Goal: Information Seeking & Learning: Check status

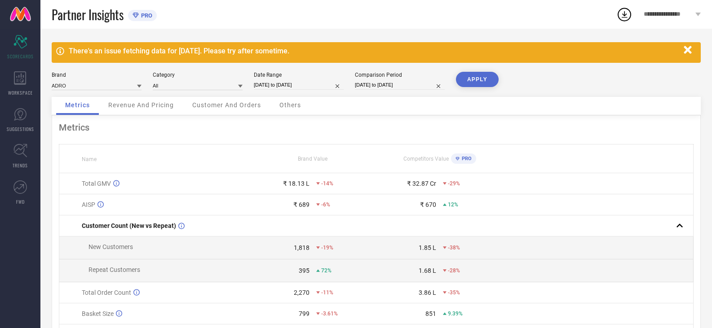
click at [689, 50] on icon "button" at bounding box center [688, 50] width 8 height 8
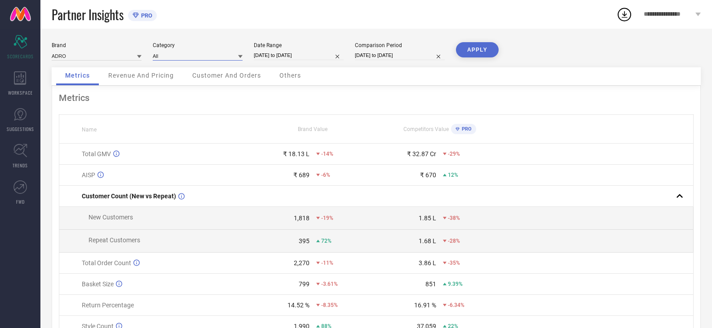
click at [177, 60] on input at bounding box center [198, 55] width 90 height 9
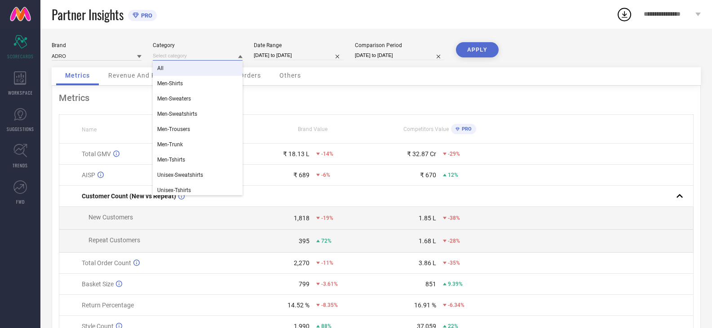
click at [190, 53] on input at bounding box center [198, 55] width 90 height 9
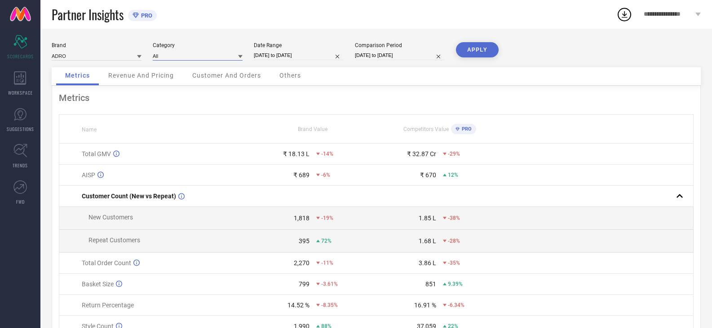
select select "7"
select select "2025"
select select "8"
select select "2025"
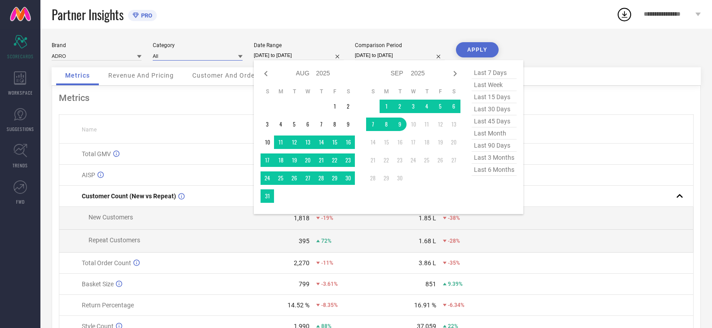
click at [279, 54] on input "[DATE] to [DATE]" at bounding box center [299, 55] width 90 height 9
type input "After [DATE]"
click at [332, 104] on td "1" at bounding box center [334, 106] width 13 height 13
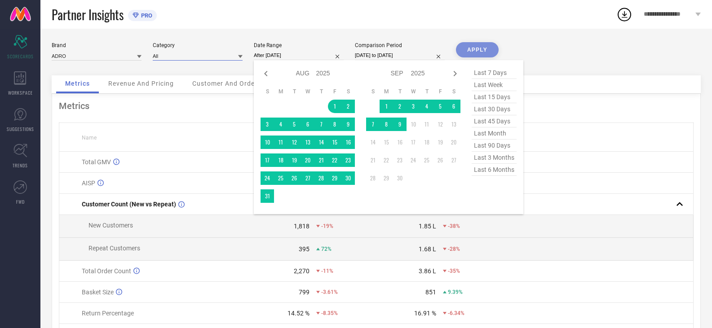
click at [395, 54] on input "[DATE] to [DATE]" at bounding box center [400, 55] width 90 height 9
select select "7"
select select "2024"
select select "8"
select select "2024"
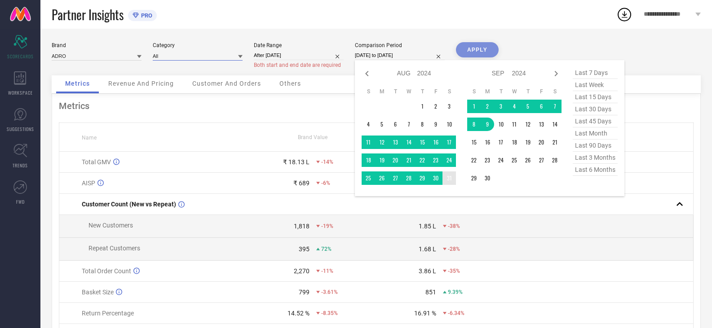
type input "After [DATE]"
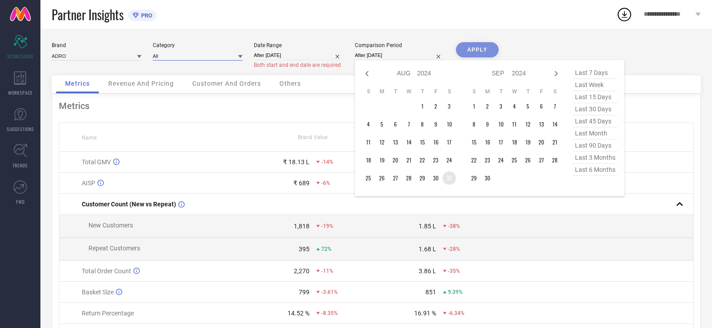
click at [449, 178] on td "31" at bounding box center [448, 178] width 13 height 13
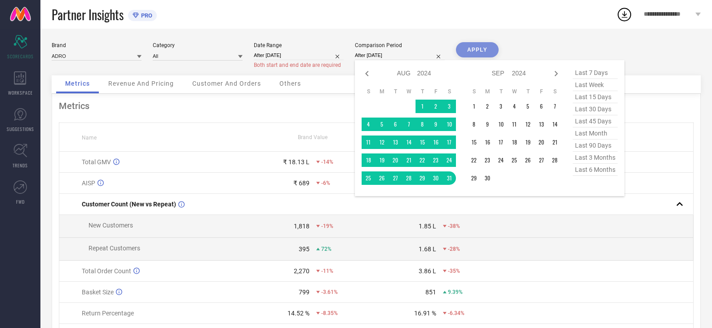
click at [484, 49] on div "APPLY" at bounding box center [477, 58] width 43 height 33
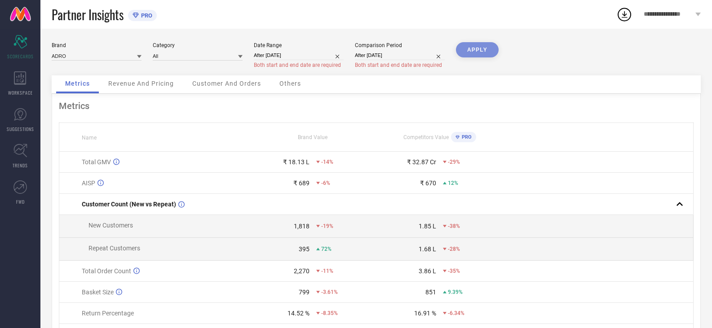
click at [399, 56] on input "After [DATE]" at bounding box center [400, 55] width 90 height 9
select select "7"
select select "2024"
select select "8"
select select "2024"
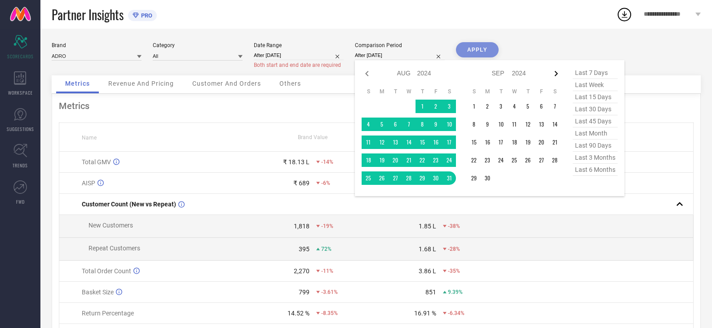
click at [556, 74] on icon at bounding box center [556, 73] width 11 height 11
select select "8"
select select "2024"
select select "9"
select select "2024"
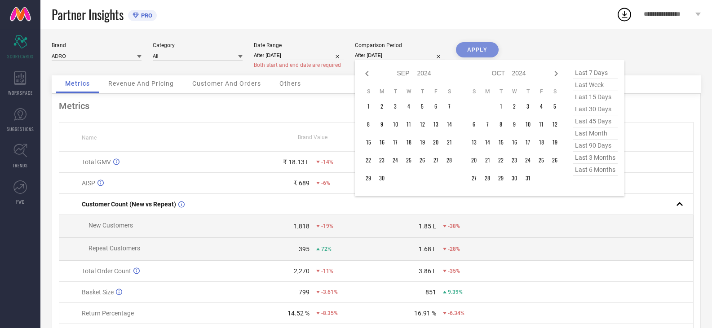
click at [553, 73] on icon at bounding box center [556, 73] width 11 height 11
select select "9"
select select "2024"
select select "10"
select select "2024"
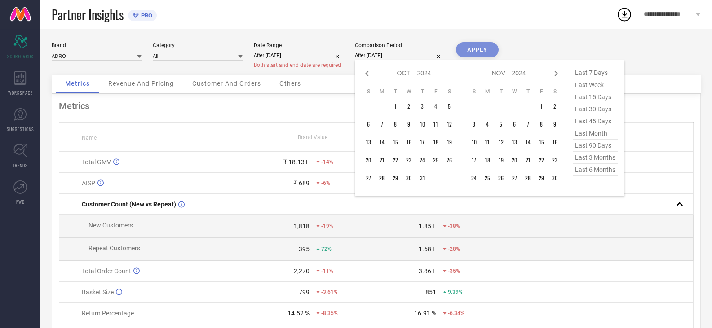
click at [553, 73] on icon at bounding box center [556, 73] width 11 height 11
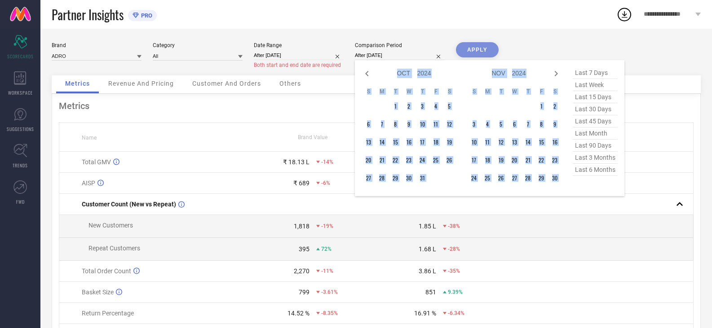
select select "10"
select select "2024"
select select "11"
select select "2024"
click at [553, 73] on icon at bounding box center [556, 73] width 11 height 11
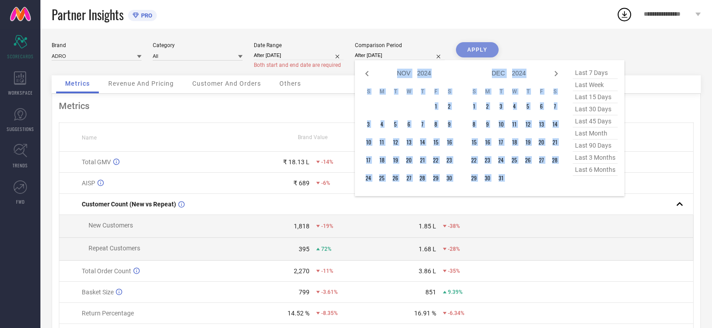
select select "11"
select select "2024"
select select "2025"
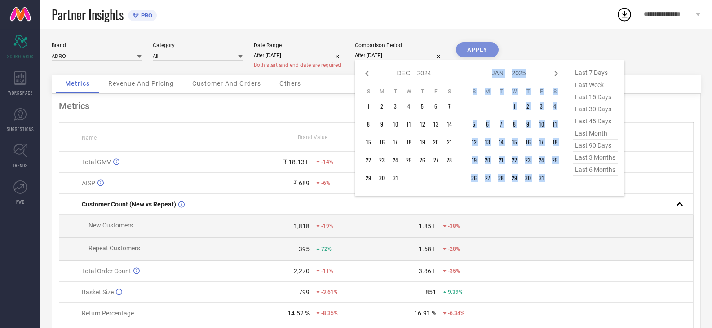
click at [553, 73] on icon at bounding box center [556, 73] width 11 height 11
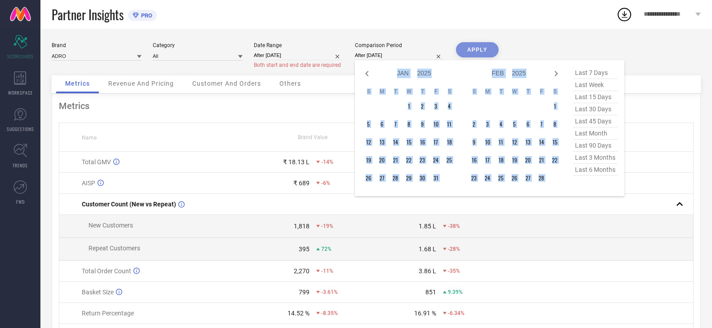
click at [553, 73] on icon at bounding box center [556, 73] width 11 height 11
select select "1"
select select "2025"
select select "2"
select select "2025"
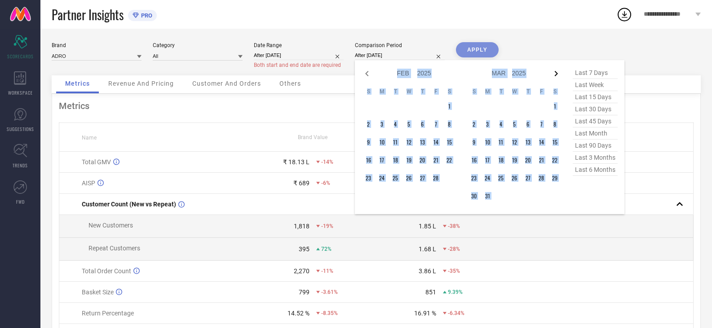
click at [556, 71] on icon at bounding box center [556, 73] width 11 height 11
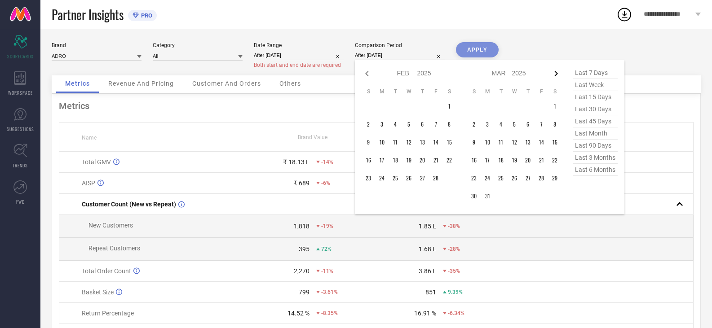
select select "2"
select select "2025"
select select "3"
select select "2025"
click at [554, 72] on icon at bounding box center [556, 73] width 11 height 11
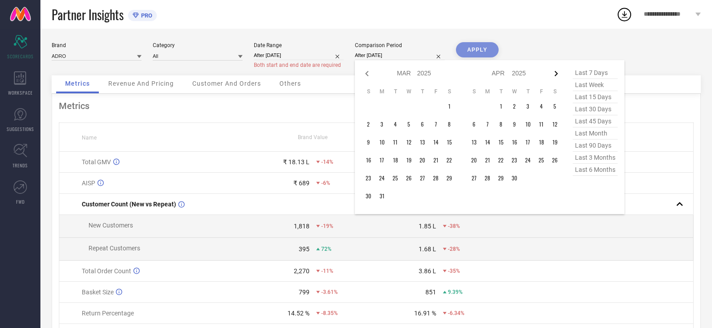
select select "3"
select select "2025"
select select "4"
select select "2025"
click at [288, 58] on input "After [DATE]" at bounding box center [299, 55] width 90 height 9
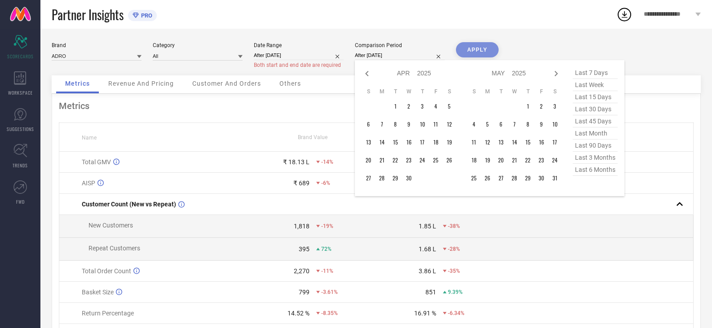
select select "7"
select select "2025"
select select "8"
select select "2025"
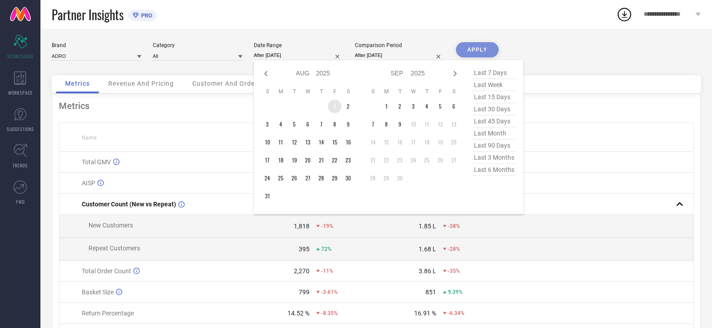
type input "[DATE] to [DATE]"
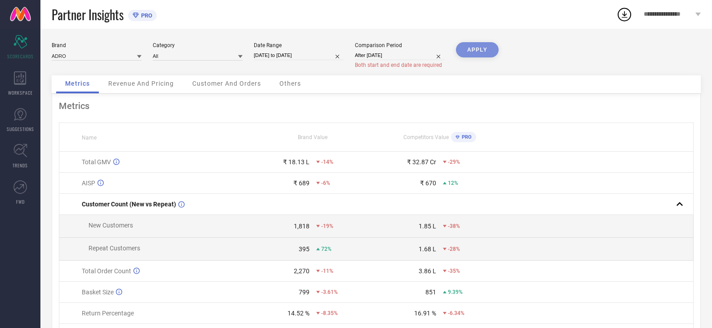
click at [389, 57] on input "After [DATE]" at bounding box center [400, 55] width 90 height 9
select select "7"
select select "2024"
select select "8"
select select "2024"
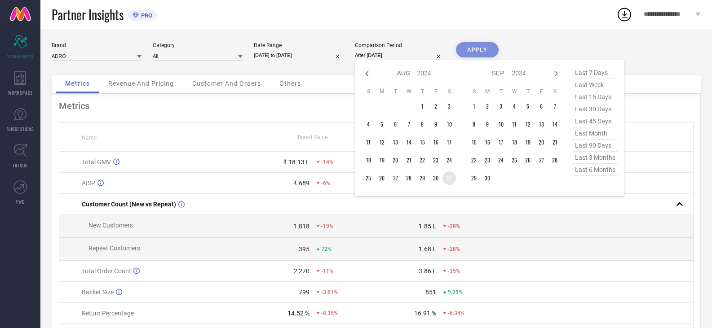
type input "[DATE] to [DATE]"
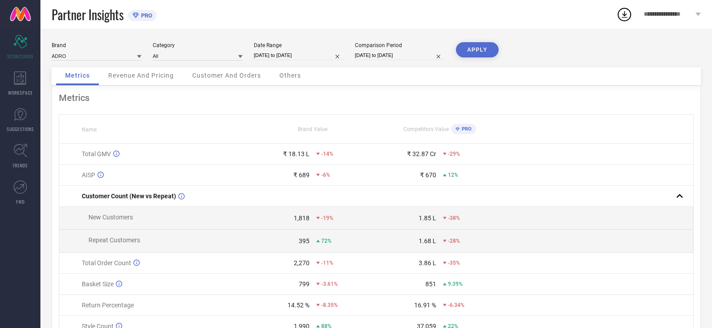
select select "7"
select select "2024"
select select "8"
select select "2024"
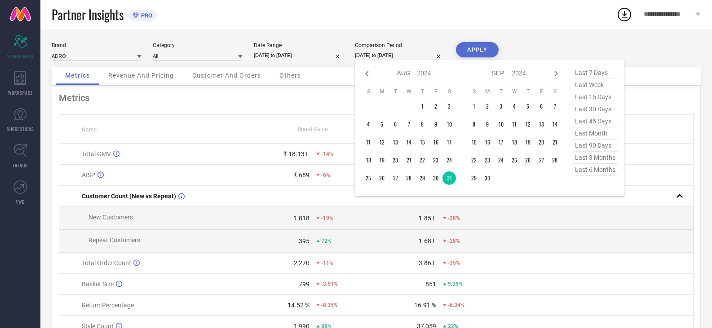
drag, startPoint x: 396, startPoint y: 51, endPoint x: 409, endPoint y: 58, distance: 15.5
click at [396, 51] on input "[DATE] to [DATE]" at bounding box center [400, 55] width 90 height 9
click at [91, 52] on input at bounding box center [97, 55] width 90 height 9
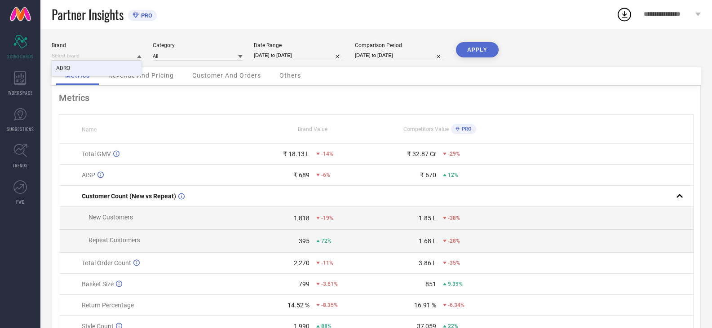
click at [101, 62] on div "ADRO" at bounding box center [97, 68] width 90 height 15
click at [137, 76] on span "Revenue And Pricing" at bounding box center [141, 75] width 66 height 7
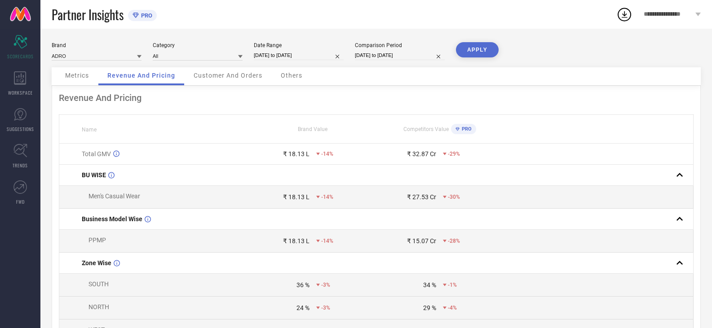
click at [221, 72] on span "Customer And Orders" at bounding box center [228, 75] width 69 height 7
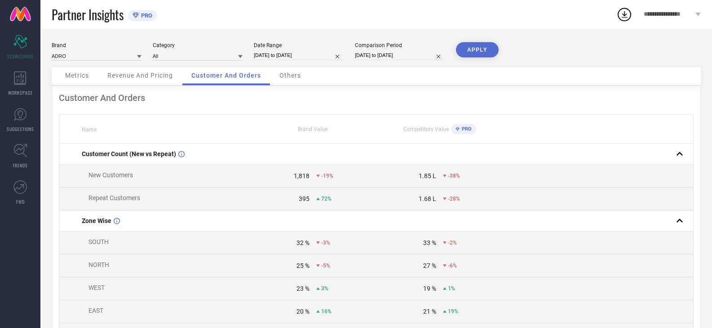
click at [297, 75] on span "Others" at bounding box center [290, 75] width 22 height 7
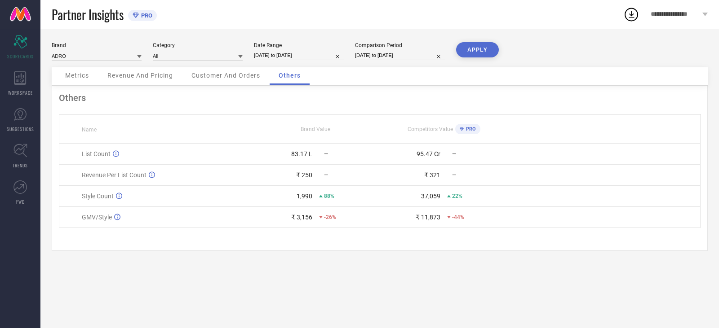
click at [150, 74] on span "Revenue And Pricing" at bounding box center [140, 75] width 66 height 7
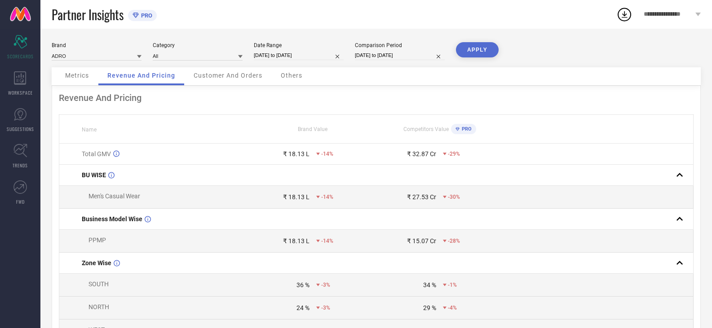
drag, startPoint x: 406, startPoint y: 55, endPoint x: 413, endPoint y: 58, distance: 8.1
click at [406, 56] on input "[DATE] to [DATE]" at bounding box center [400, 55] width 90 height 9
select select "7"
select select "2024"
select select "8"
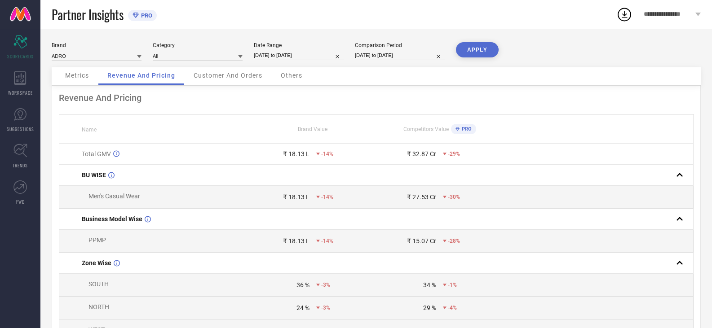
select select "2024"
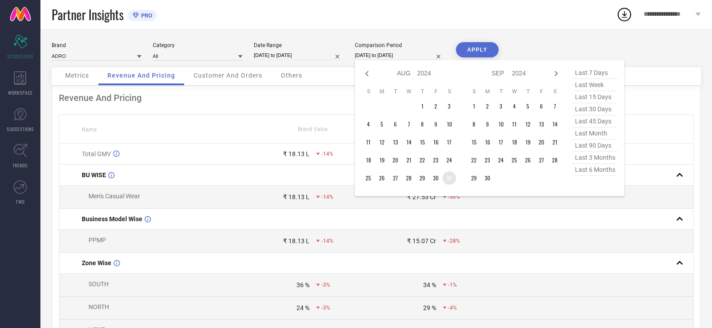
click at [450, 171] on table "S M T W T F S 1 2 3 4 5 6 7 8 9 10 11 12 13 14 15 16 17 18 19 20 21 22 23 24 25…" at bounding box center [409, 137] width 94 height 106
click at [371, 72] on icon at bounding box center [367, 73] width 11 height 11
select select "6"
select select "2024"
select select "7"
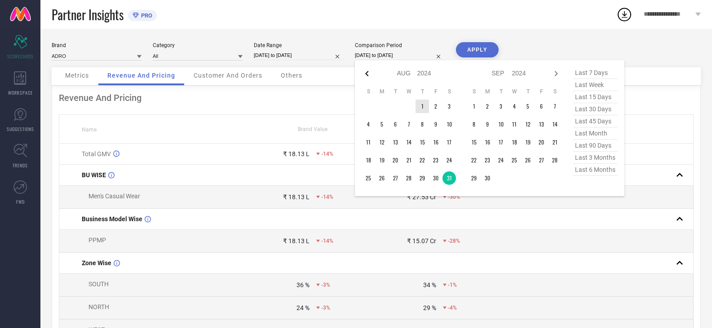
select select "2024"
click at [370, 72] on icon at bounding box center [367, 73] width 11 height 11
select select "5"
select select "2024"
select select "6"
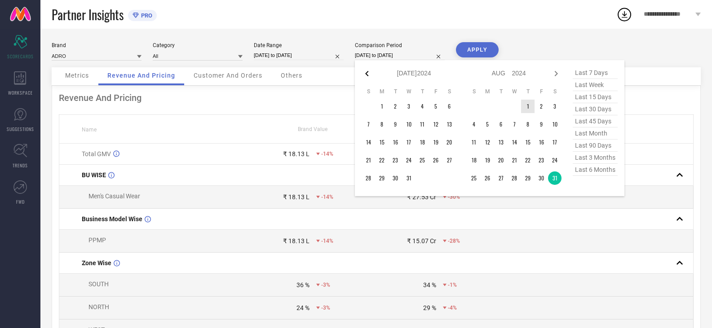
select select "2024"
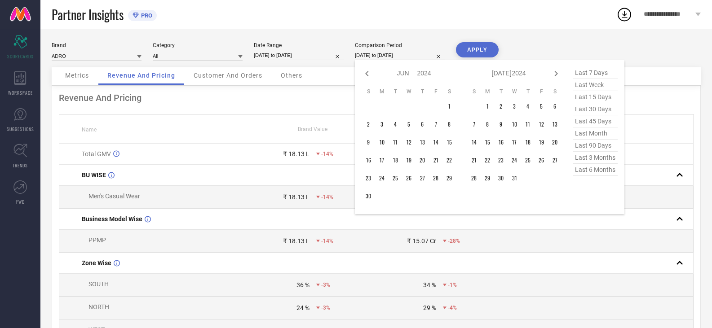
click at [370, 72] on icon at bounding box center [367, 73] width 11 height 11
select select "4"
select select "2024"
select select "5"
select select "2024"
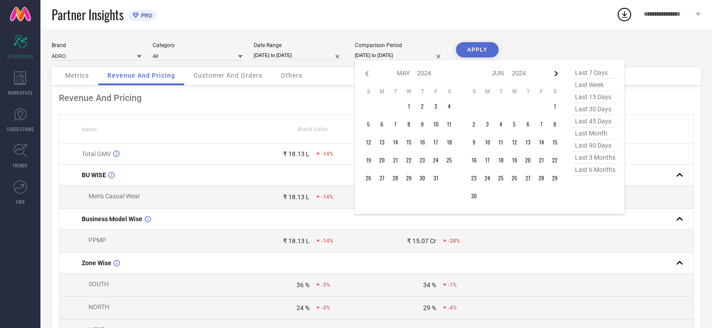
click at [554, 73] on icon at bounding box center [556, 73] width 11 height 11
select select "5"
select select "2024"
select select "6"
select select "2024"
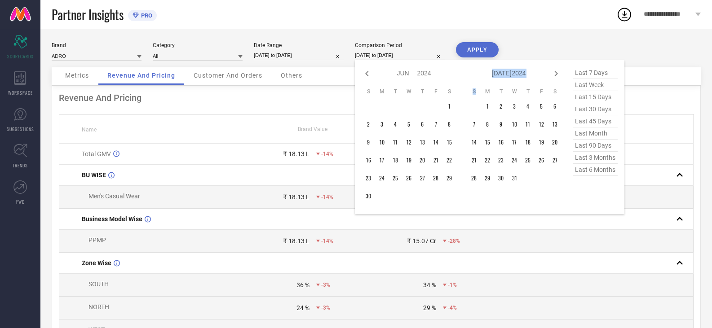
click at [554, 73] on icon at bounding box center [556, 73] width 11 height 11
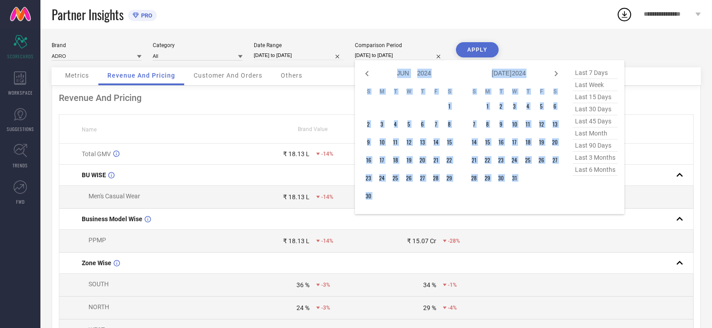
select select "6"
select select "2024"
select select "7"
select select "2024"
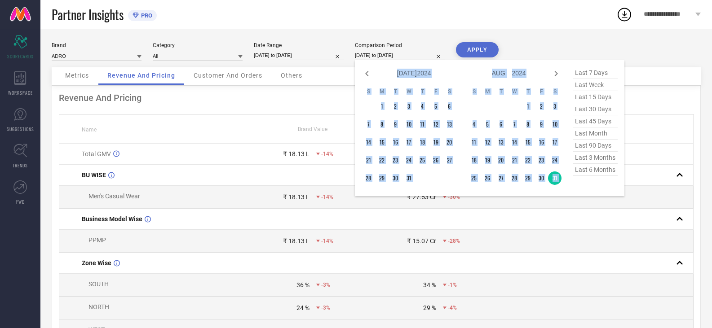
click at [554, 73] on icon at bounding box center [556, 73] width 11 height 11
select select "8"
select select "2024"
select select "9"
select select "2024"
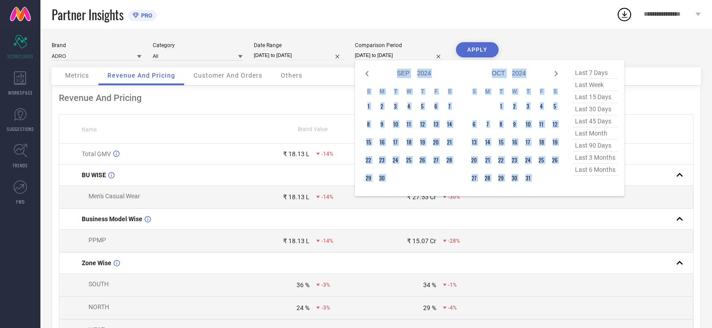
click at [554, 73] on icon at bounding box center [556, 73] width 11 height 11
select select "9"
select select "2024"
select select "10"
select select "2024"
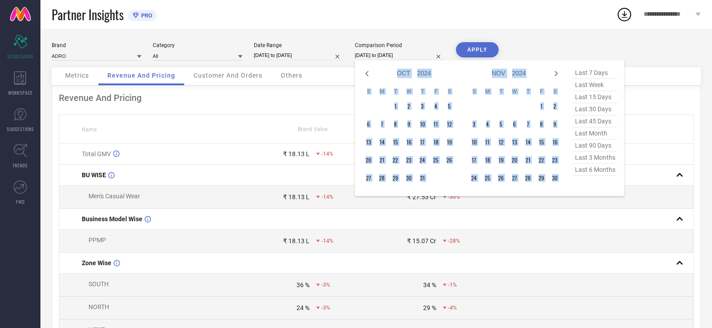
click at [554, 74] on icon at bounding box center [556, 73] width 11 height 11
select select "10"
select select "2024"
select select "11"
select select "2024"
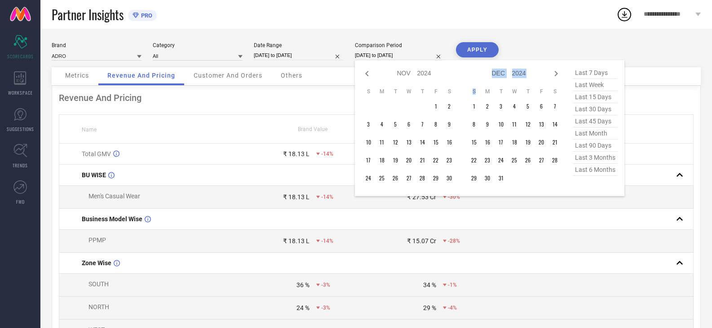
click at [554, 74] on icon at bounding box center [556, 73] width 11 height 11
select select "11"
select select "2024"
select select "2025"
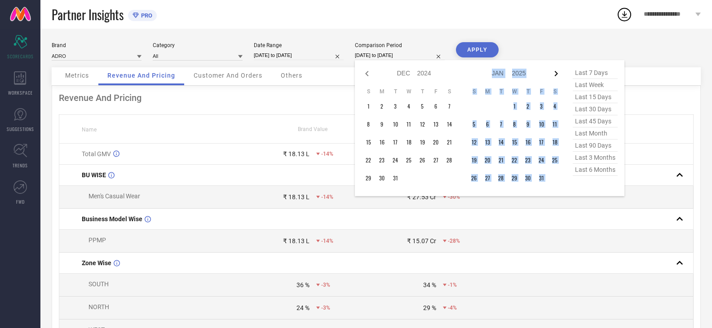
click at [554, 74] on icon at bounding box center [556, 73] width 11 height 11
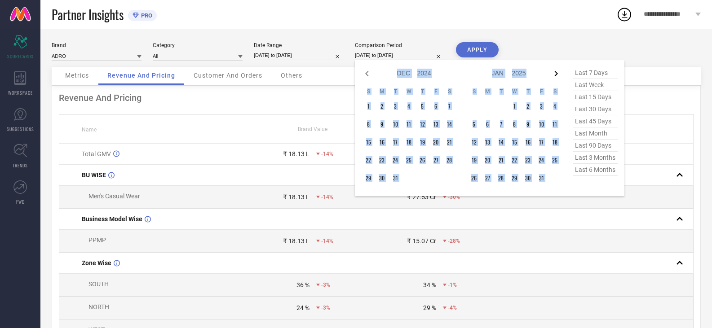
select select "2025"
select select "1"
select select "2025"
click at [554, 74] on icon at bounding box center [556, 73] width 11 height 11
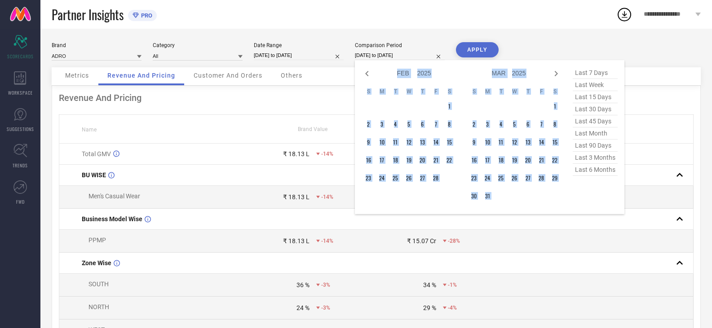
click at [554, 74] on icon at bounding box center [556, 73] width 11 height 11
select select "3"
select select "2025"
select select "4"
select select "2025"
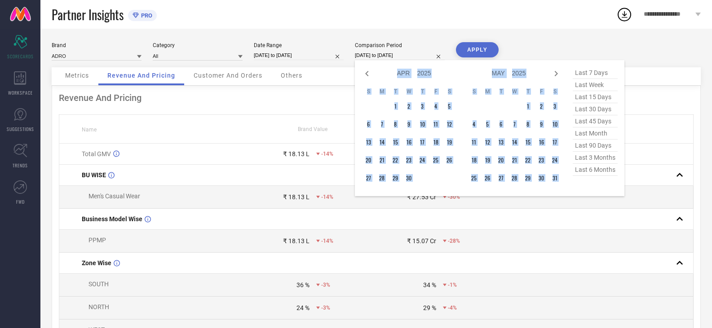
click at [554, 74] on icon at bounding box center [556, 73] width 11 height 11
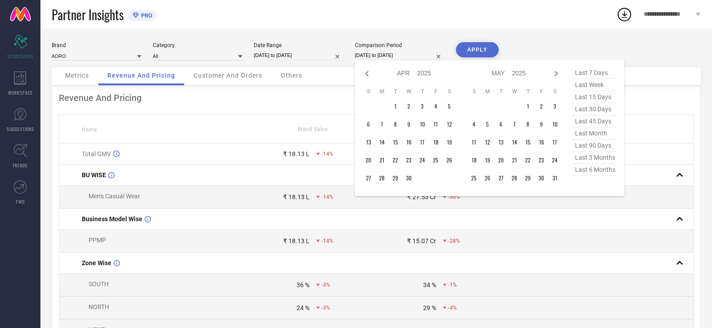
select select "4"
select select "2025"
select select "5"
select select "2025"
click at [554, 74] on icon at bounding box center [556, 73] width 11 height 11
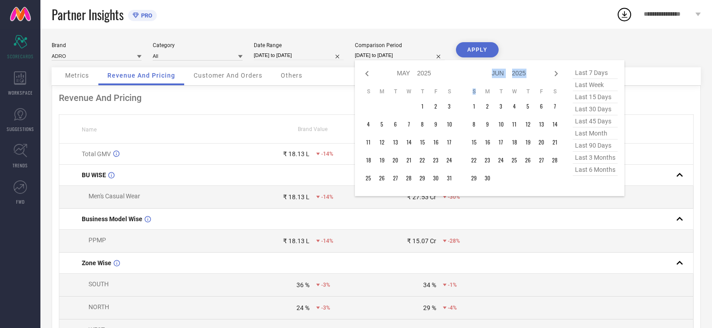
select select "5"
select select "2025"
select select "6"
select select "2025"
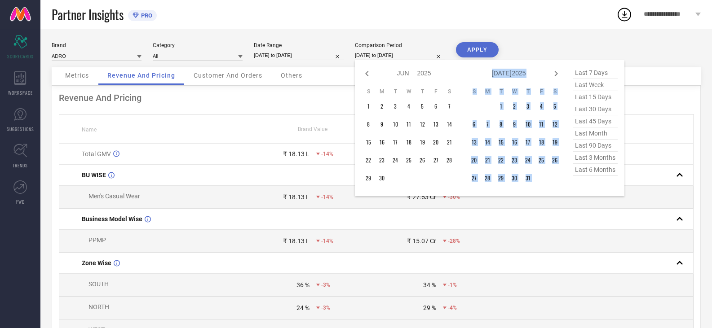
click at [554, 74] on icon at bounding box center [556, 73] width 11 height 11
select select "6"
select select "2025"
select select "7"
select select "2025"
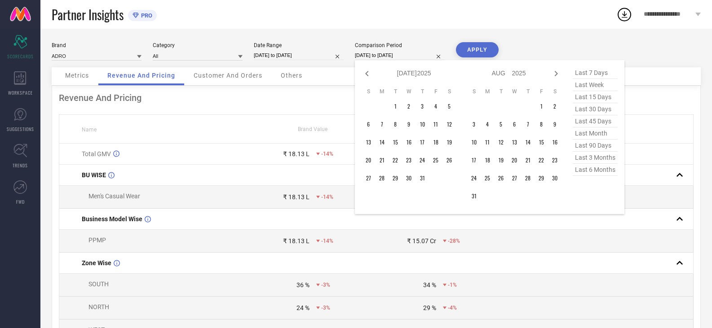
click at [554, 250] on td at bounding box center [598, 241] width 190 height 23
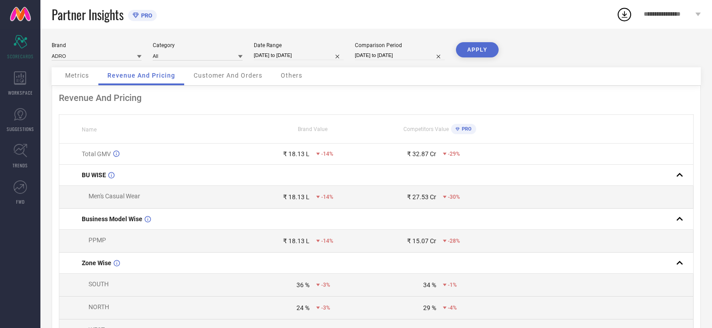
click at [305, 54] on input "[DATE] to [DATE]" at bounding box center [299, 55] width 90 height 9
select select "7"
select select "2025"
select select "8"
select select "2025"
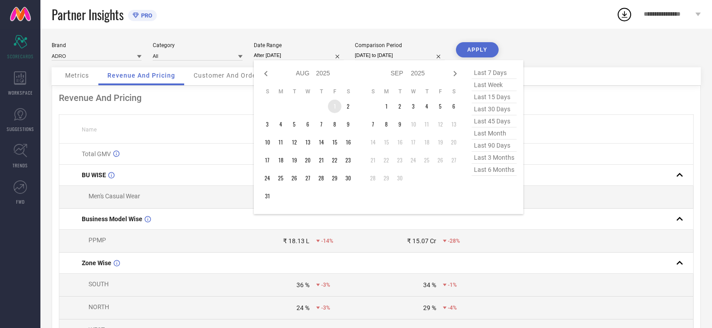
click at [333, 103] on td "1" at bounding box center [334, 106] width 13 height 13
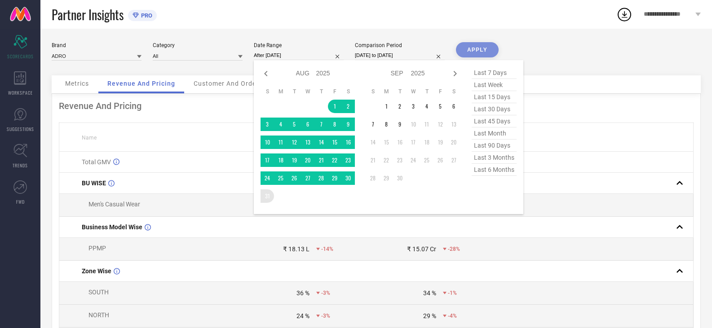
type input "[DATE] to [DATE]"
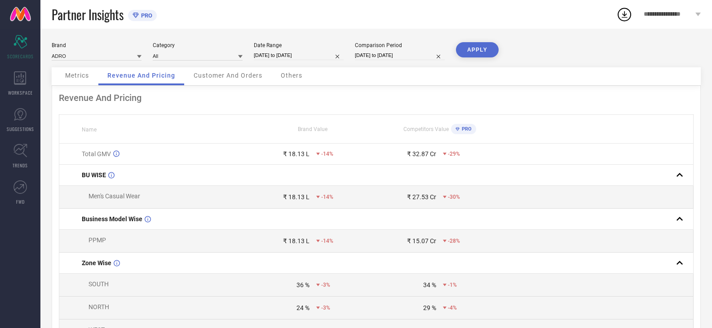
select select "7"
select select "2024"
select select "8"
select select "2024"
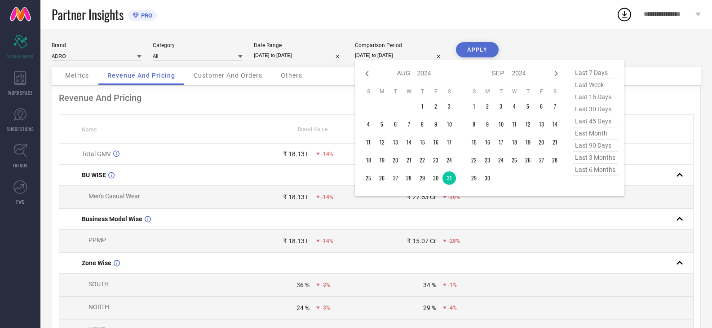
click at [386, 54] on input "[DATE] to [DATE]" at bounding box center [400, 55] width 90 height 9
click at [414, 108] on td at bounding box center [408, 106] width 13 height 13
type input "After [DATE]"
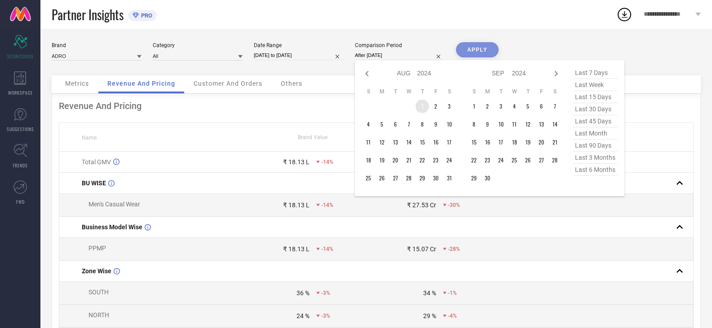
click at [421, 105] on td "1" at bounding box center [421, 106] width 13 height 13
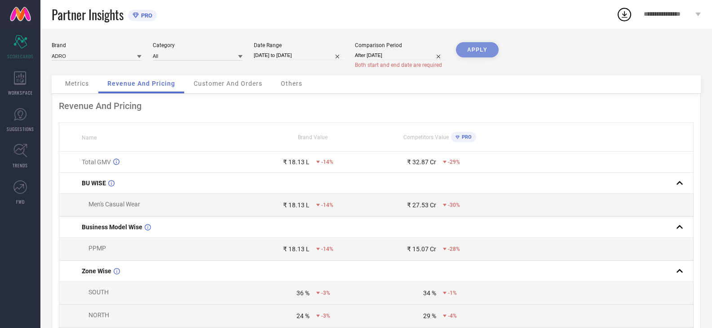
click at [309, 55] on input "[DATE] to [DATE]" at bounding box center [299, 55] width 90 height 9
select select "7"
select select "2025"
select select "8"
select select "2025"
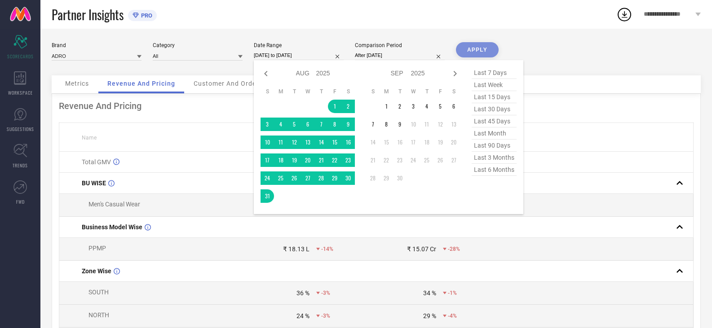
click at [288, 56] on input "[DATE] to [DATE]" at bounding box center [299, 55] width 90 height 9
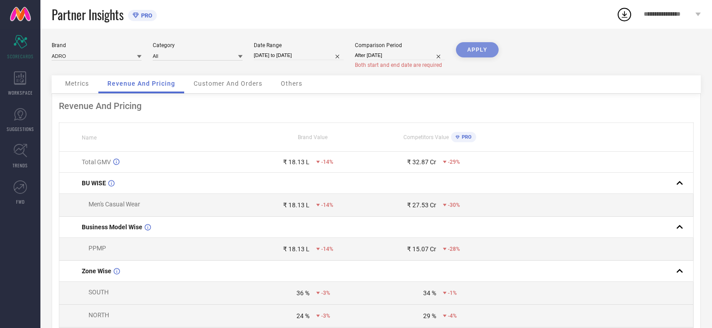
click at [485, 49] on div "APPLY" at bounding box center [477, 58] width 43 height 33
click at [666, 13] on span "**********" at bounding box center [668, 15] width 49 height 8
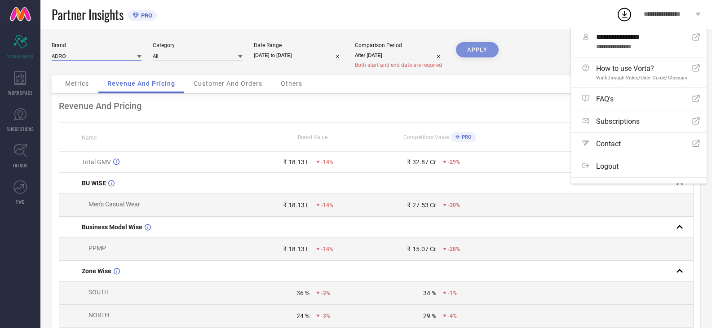
click at [85, 57] on input at bounding box center [97, 55] width 90 height 9
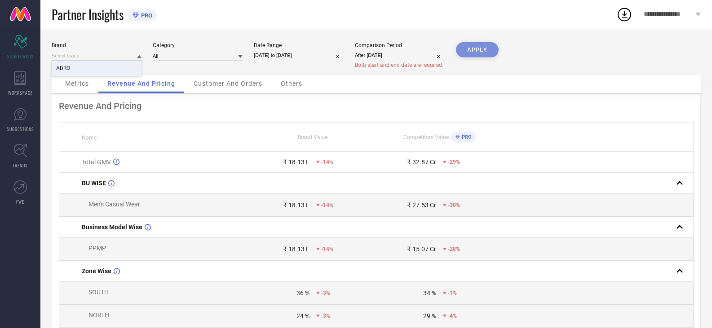
click at [113, 64] on div "ADRO" at bounding box center [97, 68] width 90 height 15
click at [163, 49] on div "Category All" at bounding box center [198, 55] width 90 height 26
click at [179, 55] on input at bounding box center [198, 55] width 90 height 9
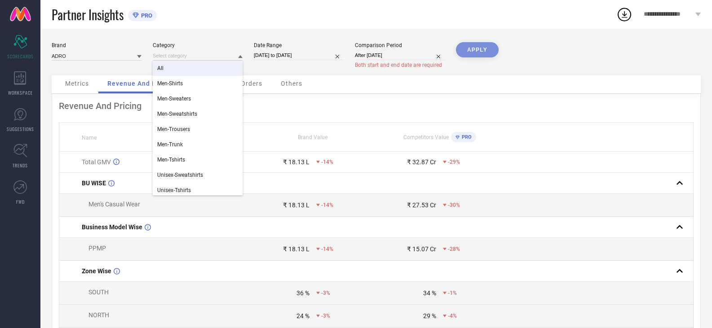
click at [181, 67] on div "All" at bounding box center [198, 68] width 90 height 15
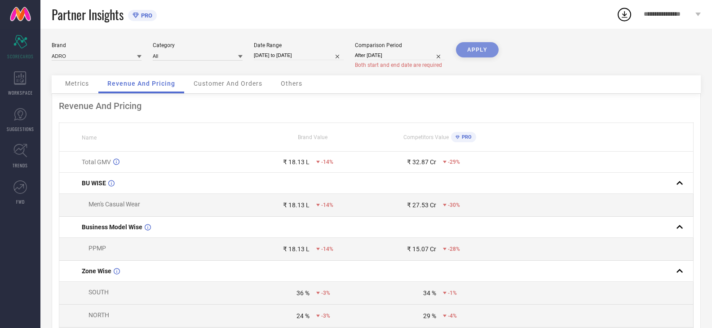
click at [287, 54] on input "[DATE] to [DATE]" at bounding box center [299, 55] width 90 height 9
select select "7"
select select "2025"
select select "8"
select select "2025"
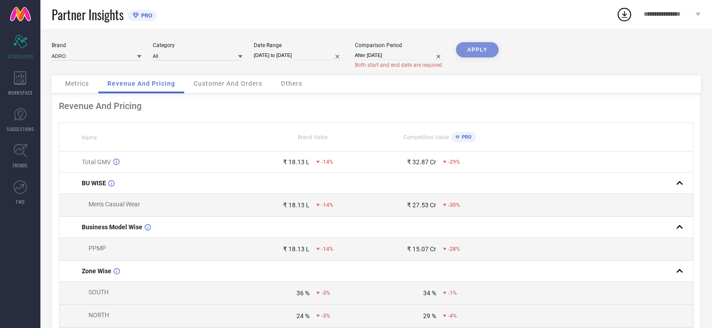
click at [17, 180] on link "FWD" at bounding box center [20, 193] width 40 height 36
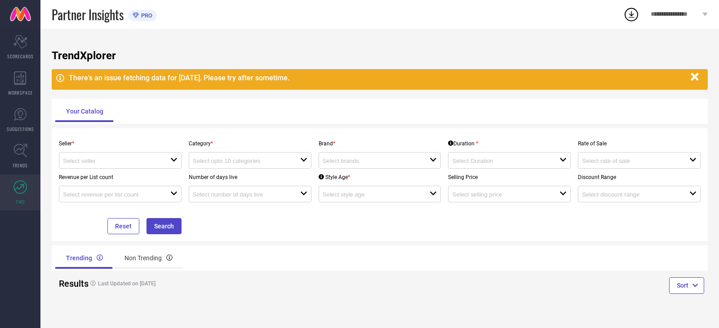
drag, startPoint x: 701, startPoint y: 77, endPoint x: 689, endPoint y: 76, distance: 11.7
click at [694, 76] on button "button" at bounding box center [694, 76] width 17 height 17
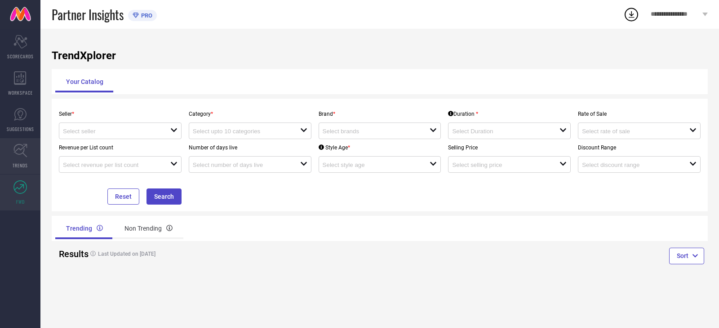
click at [23, 146] on icon at bounding box center [20, 151] width 14 height 14
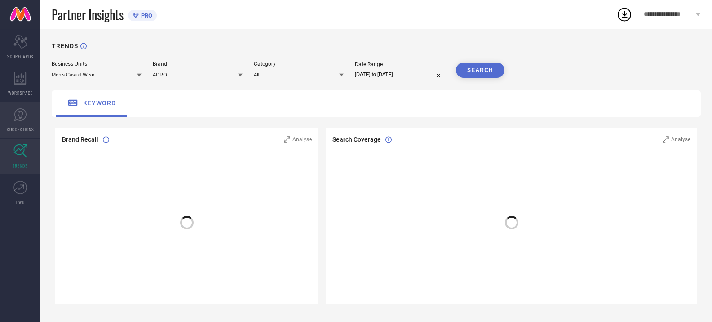
click at [13, 116] on icon at bounding box center [19, 114] width 13 height 13
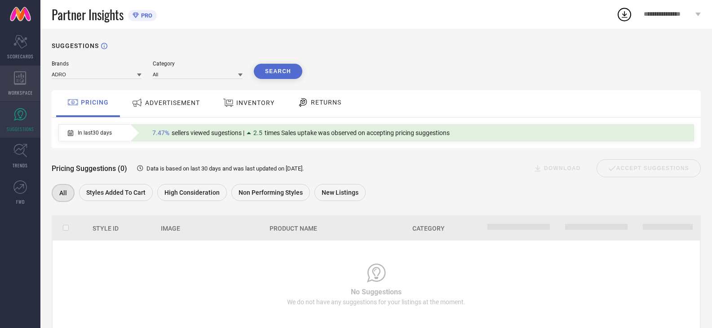
click at [23, 79] on icon at bounding box center [20, 77] width 12 height 13
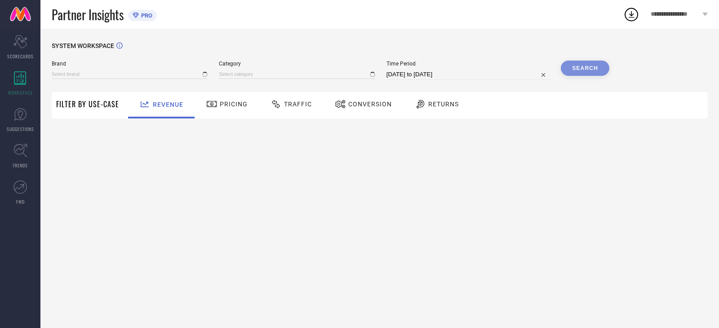
type input "ADRO"
type input "All"
